Goal: Task Accomplishment & Management: Manage account settings

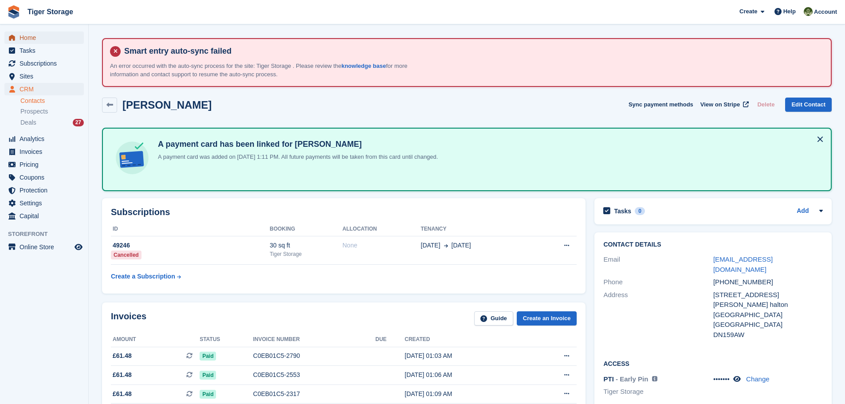
click at [40, 36] on span "Home" at bounding box center [46, 37] width 53 height 12
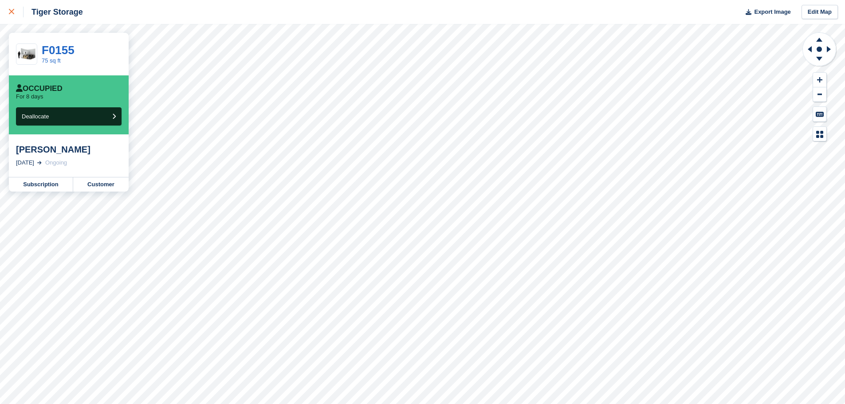
click at [10, 10] on icon at bounding box center [11, 11] width 5 height 5
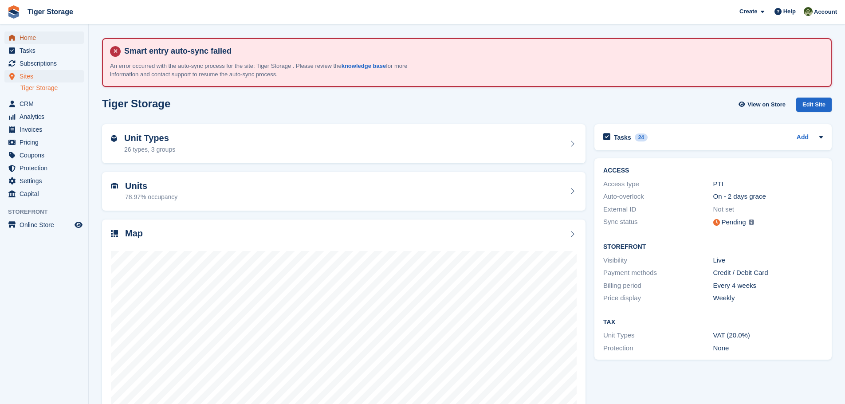
click at [35, 39] on span "Home" at bounding box center [46, 37] width 53 height 12
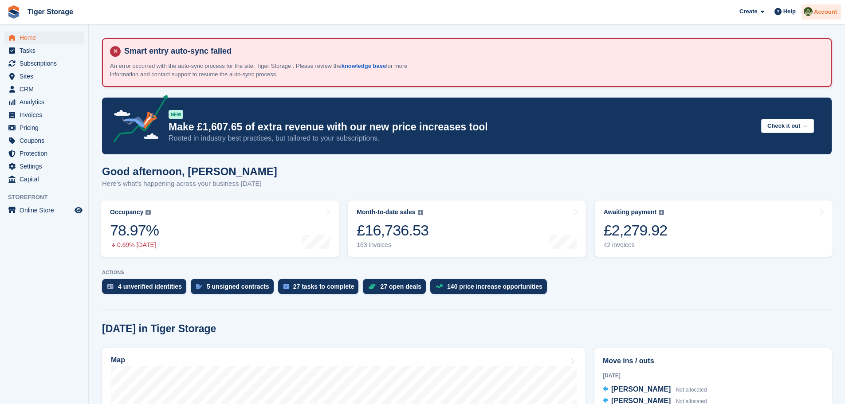
click at [828, 14] on span "Account" at bounding box center [825, 12] width 23 height 9
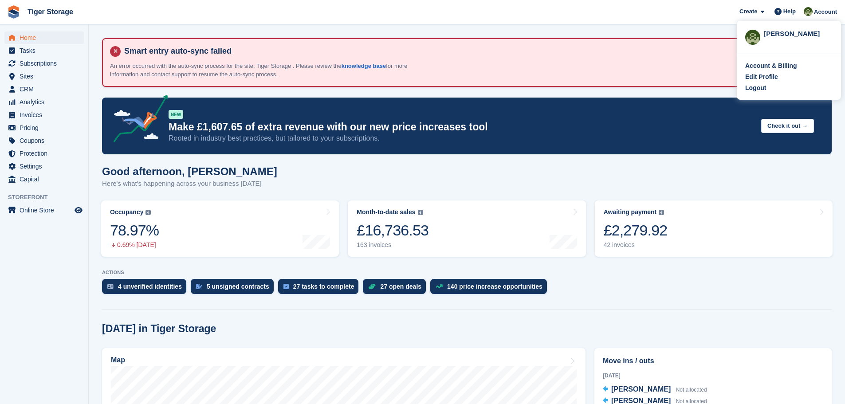
drag, startPoint x: 761, startPoint y: 90, endPoint x: 694, endPoint y: 81, distance: 68.1
click at [761, 90] on div "Logout" at bounding box center [755, 87] width 21 height 9
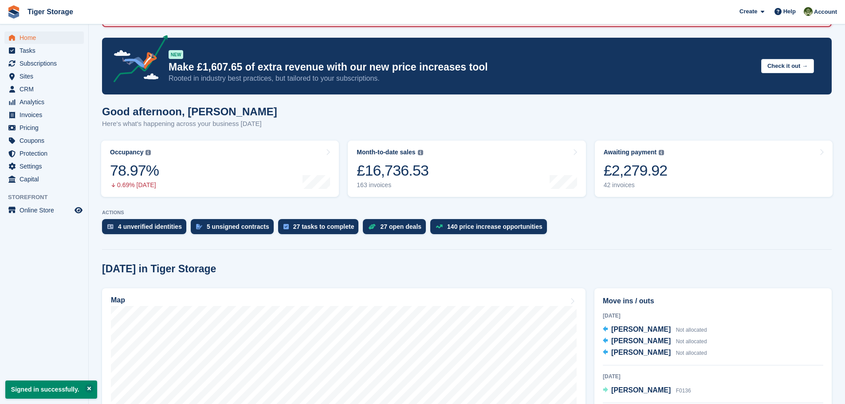
scroll to position [177, 0]
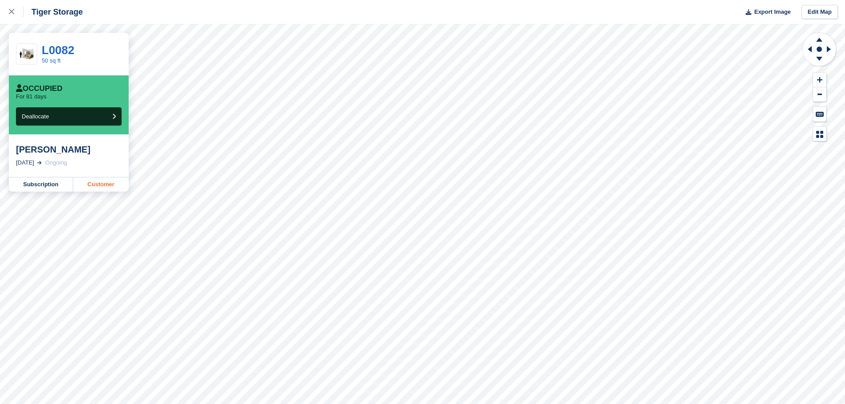
click at [96, 187] on link "Customer" at bounding box center [100, 184] width 55 height 14
click at [14, 12] on icon at bounding box center [11, 11] width 5 height 5
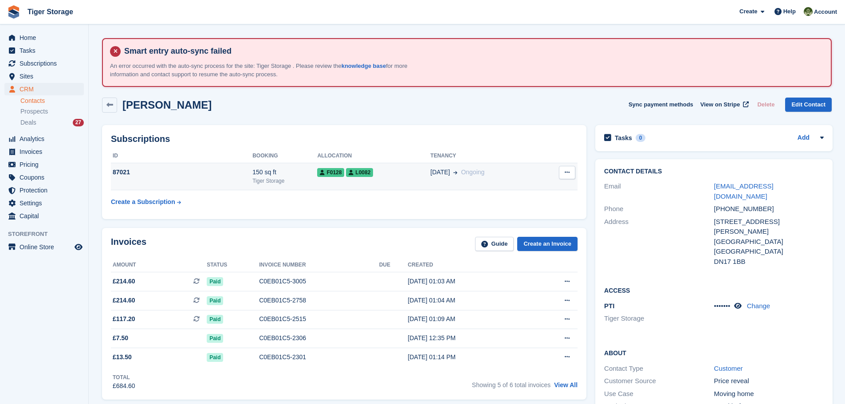
click at [360, 176] on span "L0082" at bounding box center [359, 172] width 27 height 9
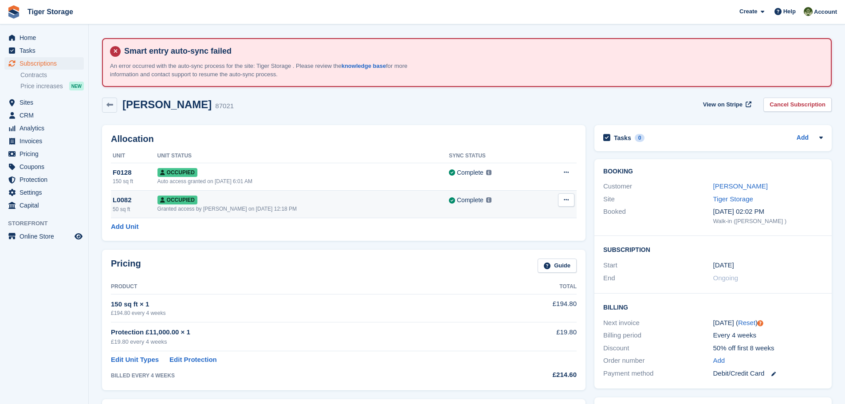
click at [564, 201] on icon at bounding box center [566, 200] width 5 height 6
click at [517, 237] on p "Deallocate" at bounding box center [531, 237] width 77 height 12
click at [25, 62] on span "Subscriptions" at bounding box center [46, 63] width 53 height 12
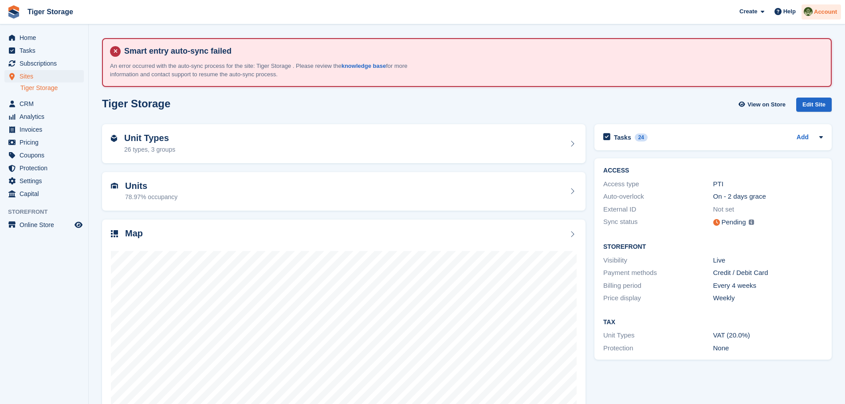
click at [813, 13] on img at bounding box center [808, 11] width 9 height 9
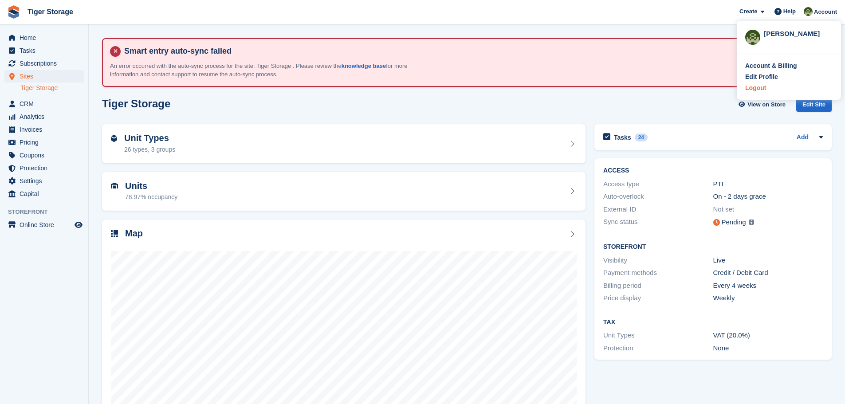
click at [755, 86] on div "Logout" at bounding box center [755, 87] width 21 height 9
